Goal: Task Accomplishment & Management: Complete application form

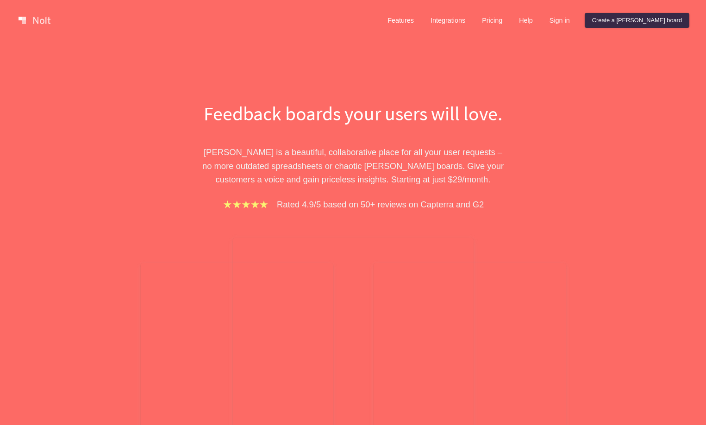
click at [445, 126] on h1 "Feedback boards your users will love." at bounding box center [354, 113] width 320 height 27
click at [323, 120] on h1 "Feedback boards your users will love." at bounding box center [354, 113] width 320 height 27
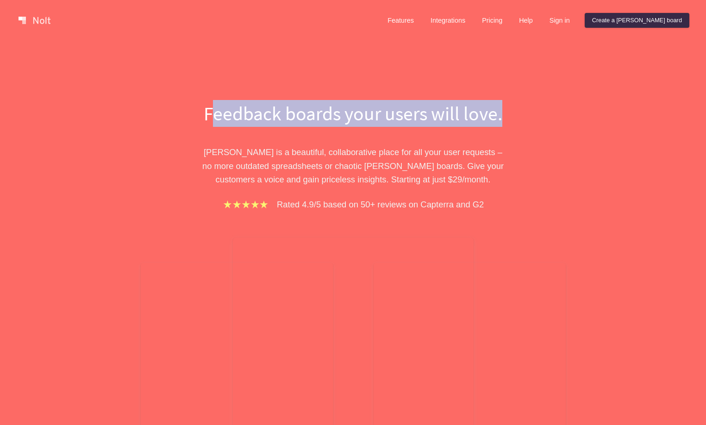
drag, startPoint x: 213, startPoint y: 114, endPoint x: 573, endPoint y: 120, distance: 360.0
click at [573, 120] on div "Feedback boards your users will love. Nolt is a beautiful, collaborative place …" at bounding box center [353, 303] width 706 height 525
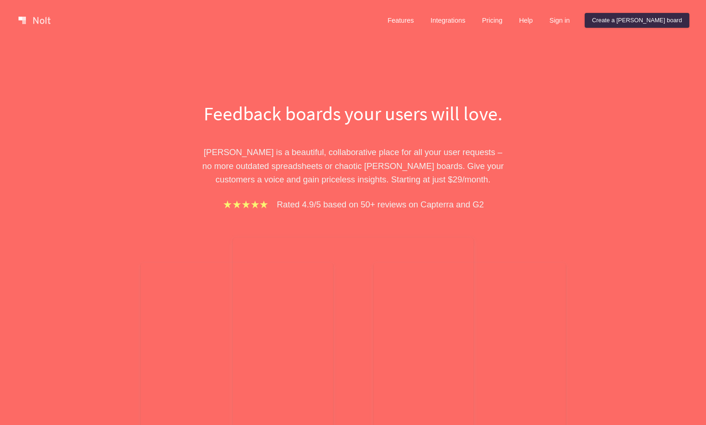
click at [422, 139] on div "Feedback boards your users will love. Nolt is a beautiful, collaborative place …" at bounding box center [354, 327] width 320 height 454
click at [422, 18] on link "Features" at bounding box center [400, 20] width 41 height 15
click at [648, 21] on link "Create a [PERSON_NAME] board" at bounding box center [637, 20] width 105 height 15
click at [522, 28] on div "Features Integrations Pricing Help Sign in Create a Nolt board" at bounding box center [534, 20] width 313 height 19
click at [510, 21] on link "Pricing" at bounding box center [492, 20] width 35 height 15
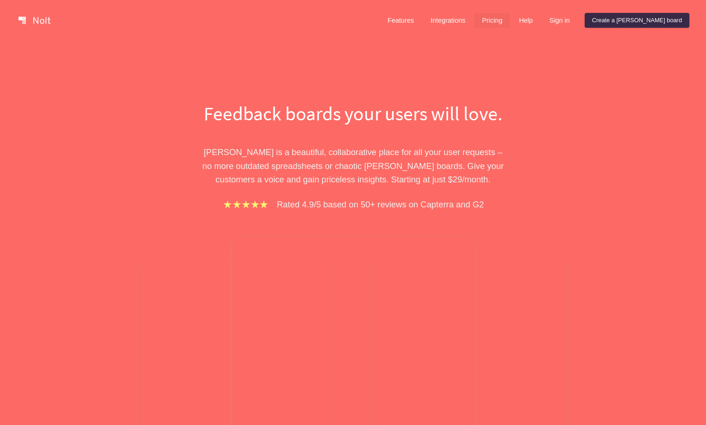
click at [510, 22] on link "Pricing" at bounding box center [492, 20] width 35 height 15
click at [31, 25] on link at bounding box center [34, 20] width 39 height 15
click at [422, 23] on link "Features" at bounding box center [400, 20] width 41 height 15
click at [473, 23] on link "Integrations" at bounding box center [448, 20] width 50 height 15
click at [541, 16] on link "Help" at bounding box center [526, 20] width 29 height 15
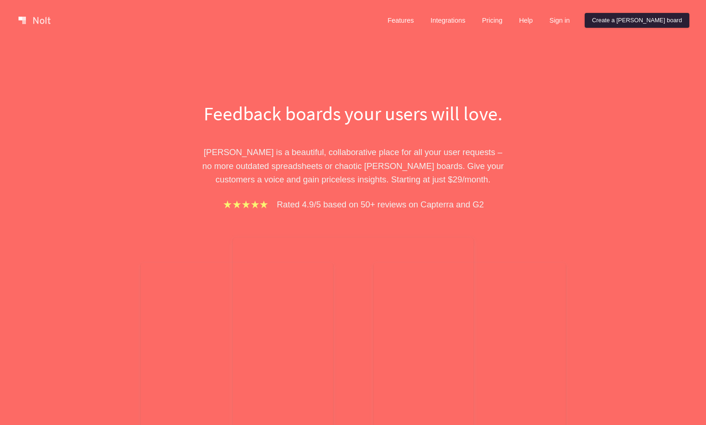
click at [636, 18] on link "Create a [PERSON_NAME] board" at bounding box center [637, 20] width 105 height 15
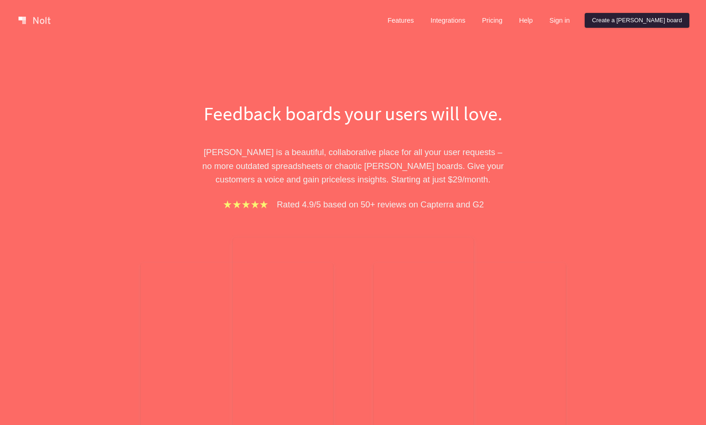
click at [636, 18] on link "Create a [PERSON_NAME] board" at bounding box center [637, 20] width 105 height 15
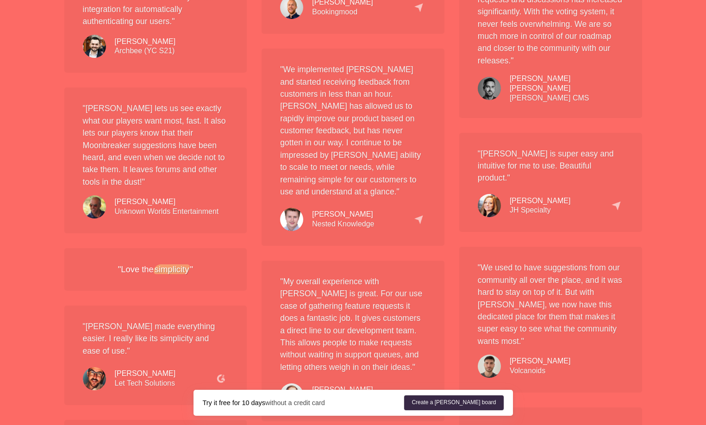
scroll to position [1258, 0]
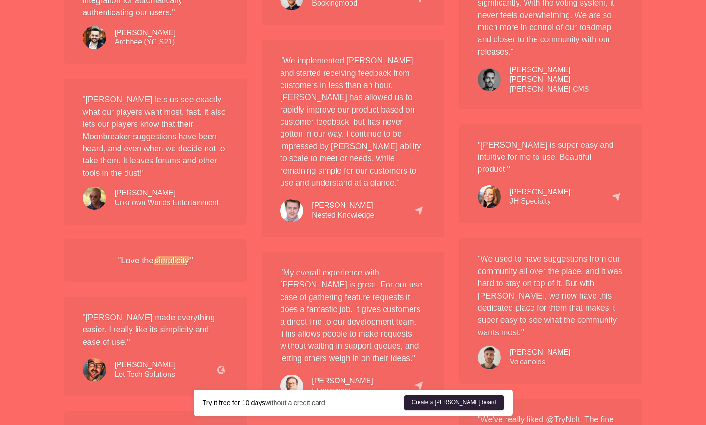
click at [478, 406] on link "Create a [PERSON_NAME] board" at bounding box center [453, 403] width 99 height 15
click at [484, 403] on link "Create a [PERSON_NAME] board" at bounding box center [453, 403] width 99 height 15
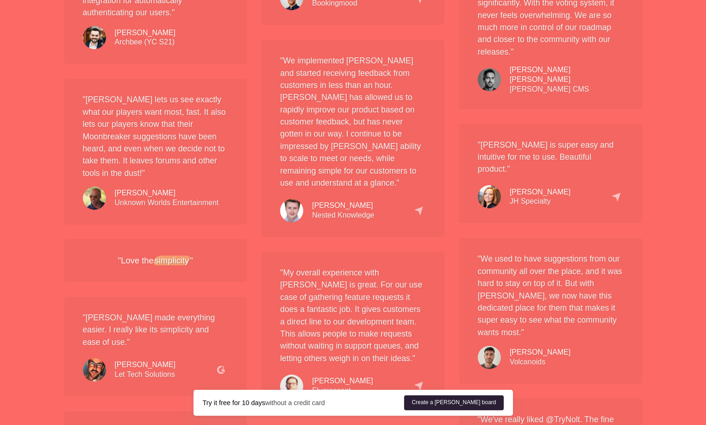
click at [484, 403] on link "Create a [PERSON_NAME] board" at bounding box center [453, 403] width 99 height 15
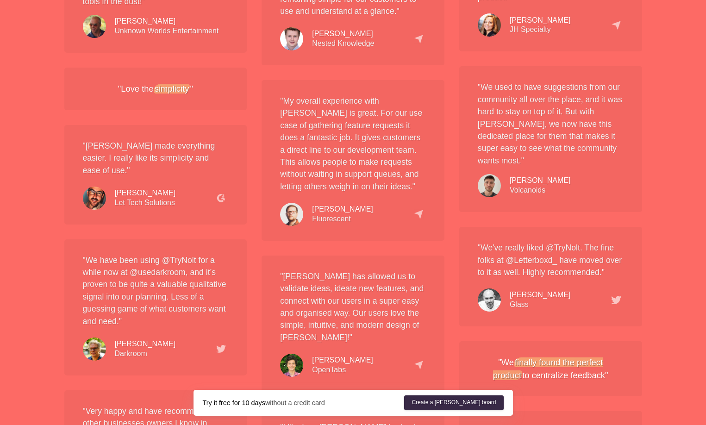
scroll to position [1731, 0]
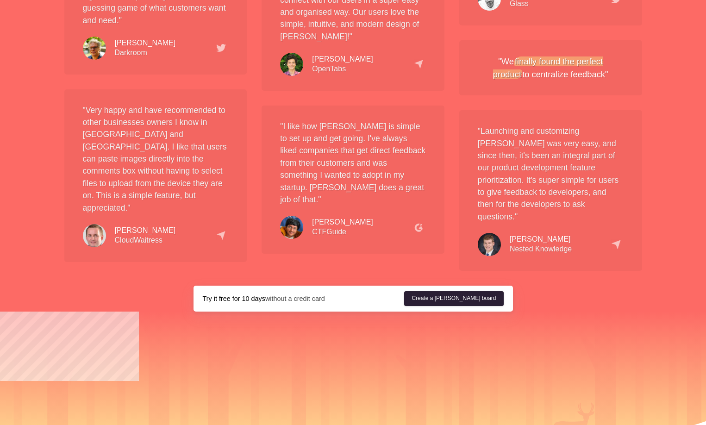
click at [481, 291] on link "Create a [PERSON_NAME] board" at bounding box center [453, 298] width 99 height 15
